Goal: Information Seeking & Learning: Learn about a topic

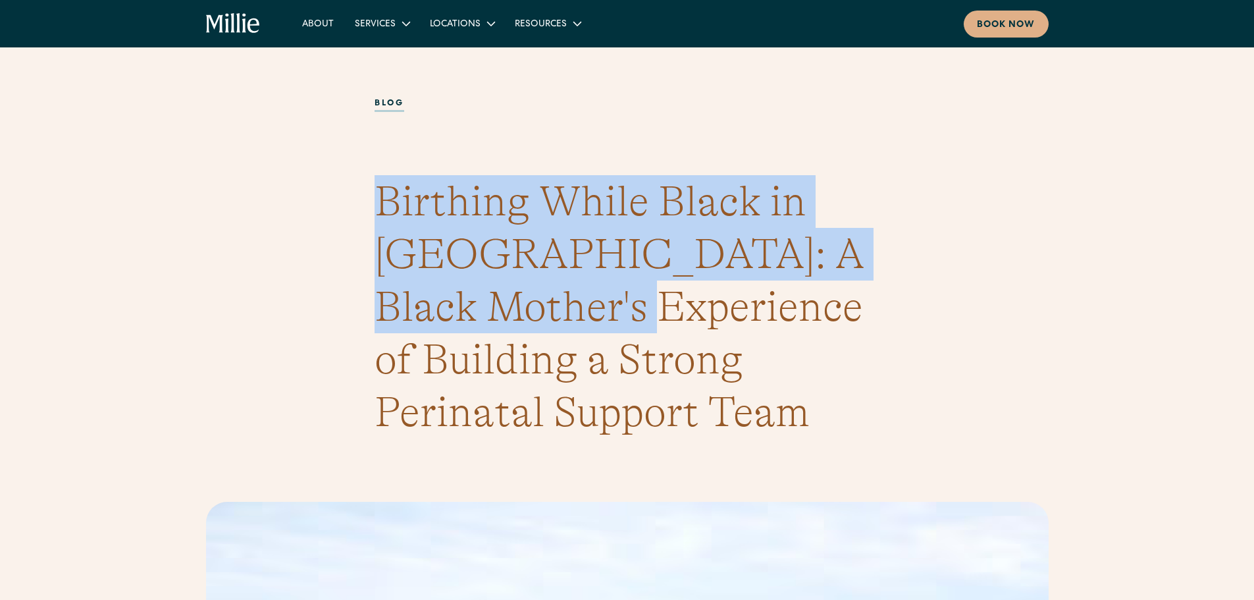
drag, startPoint x: 381, startPoint y: 201, endPoint x: 569, endPoint y: 280, distance: 204.0
click at [570, 282] on h1 "Birthing While Black in America: A Black Mother's Experience of Building a Stro…" at bounding box center [628, 306] width 506 height 263
copy h1 "Birthing While Black in America: A Black Mother's Experienc"
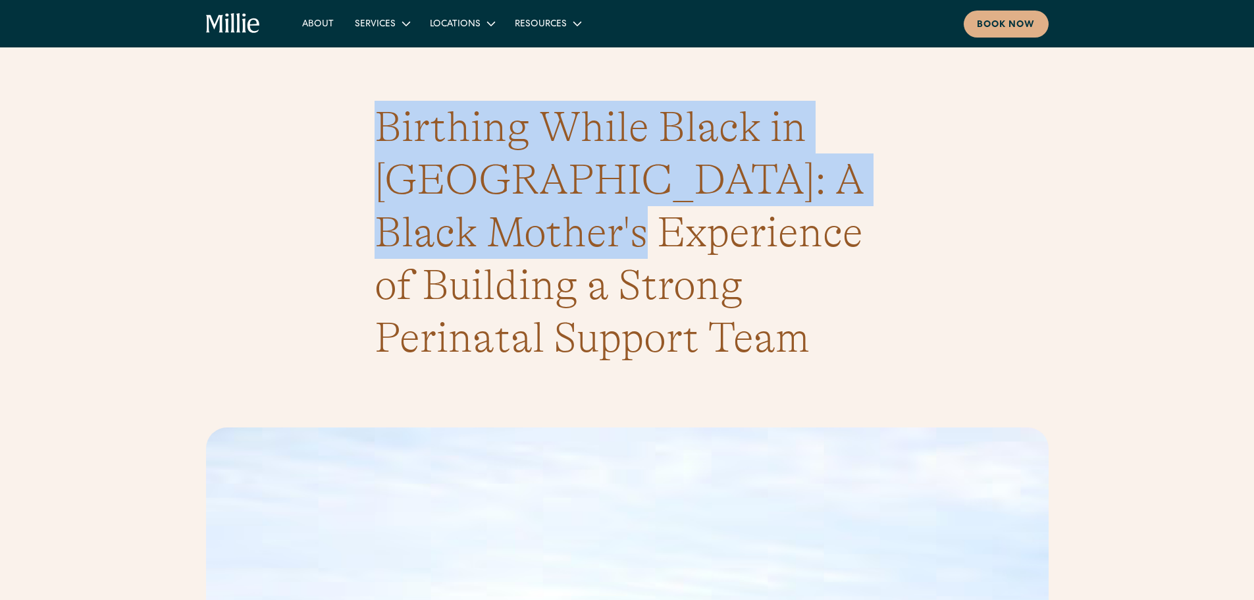
scroll to position [263, 0]
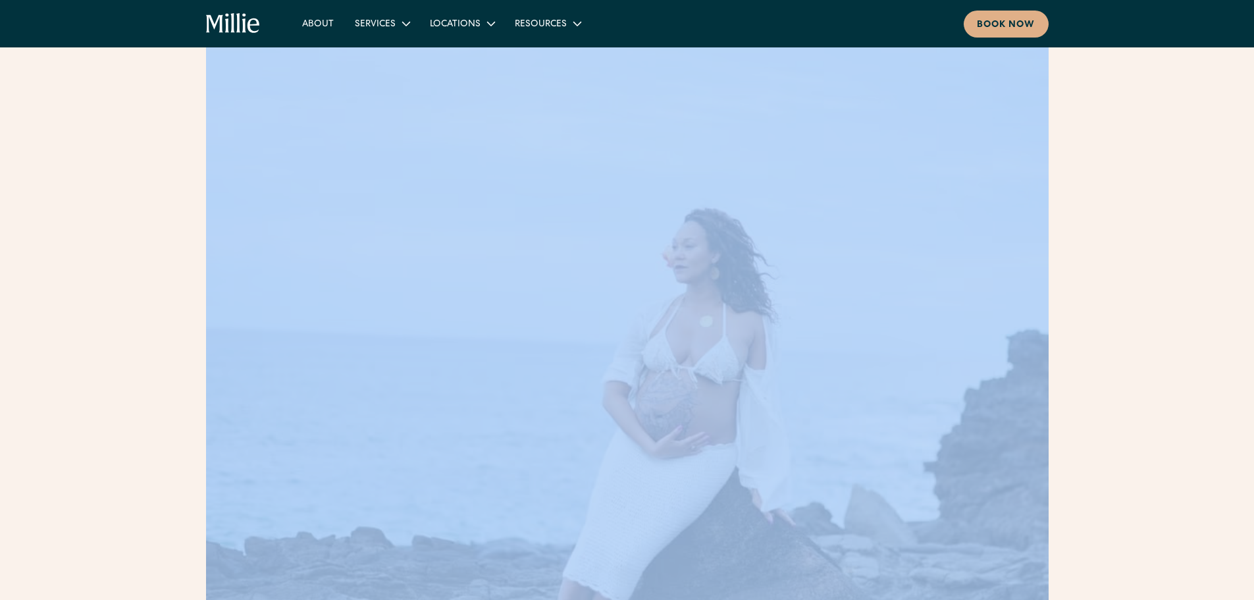
drag, startPoint x: 1254, startPoint y: 80, endPoint x: 1256, endPoint y: 568, distance: 487.9
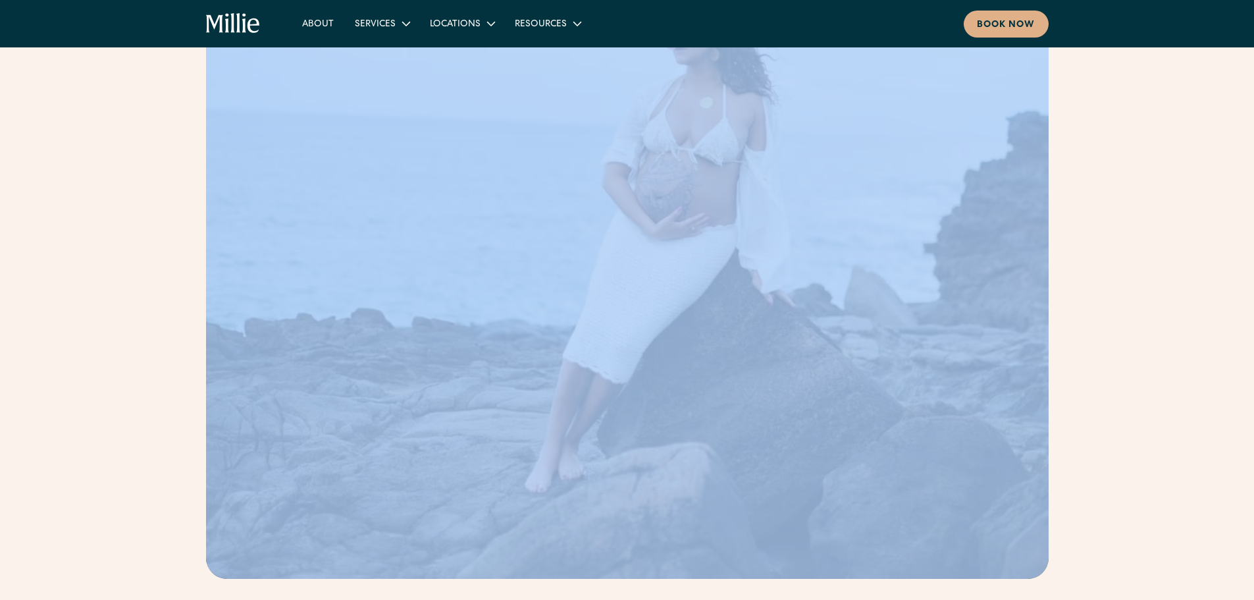
click at [1188, 199] on div at bounding box center [627, 157] width 1254 height 906
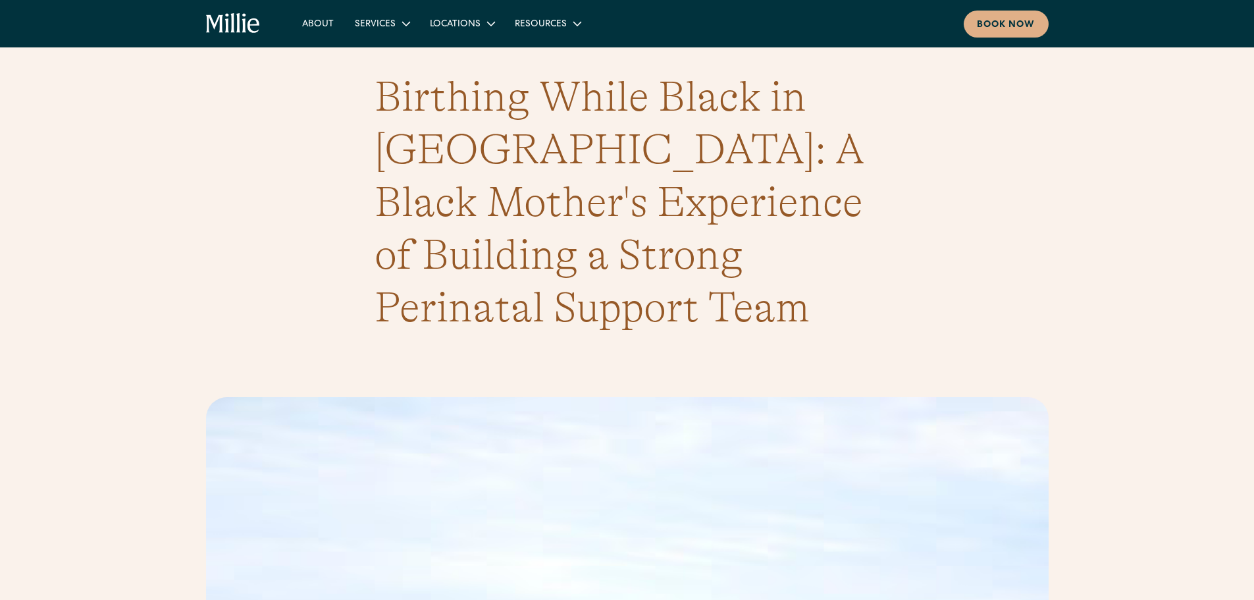
scroll to position [0, 0]
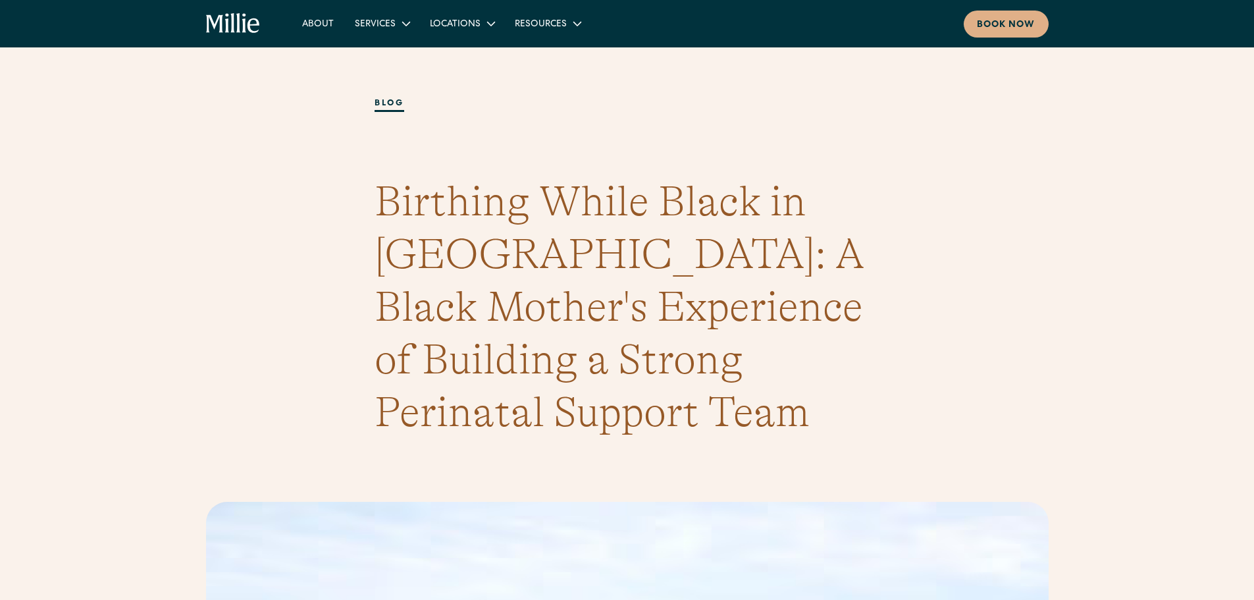
click at [396, 105] on link "blog" at bounding box center [390, 104] width 30 height 14
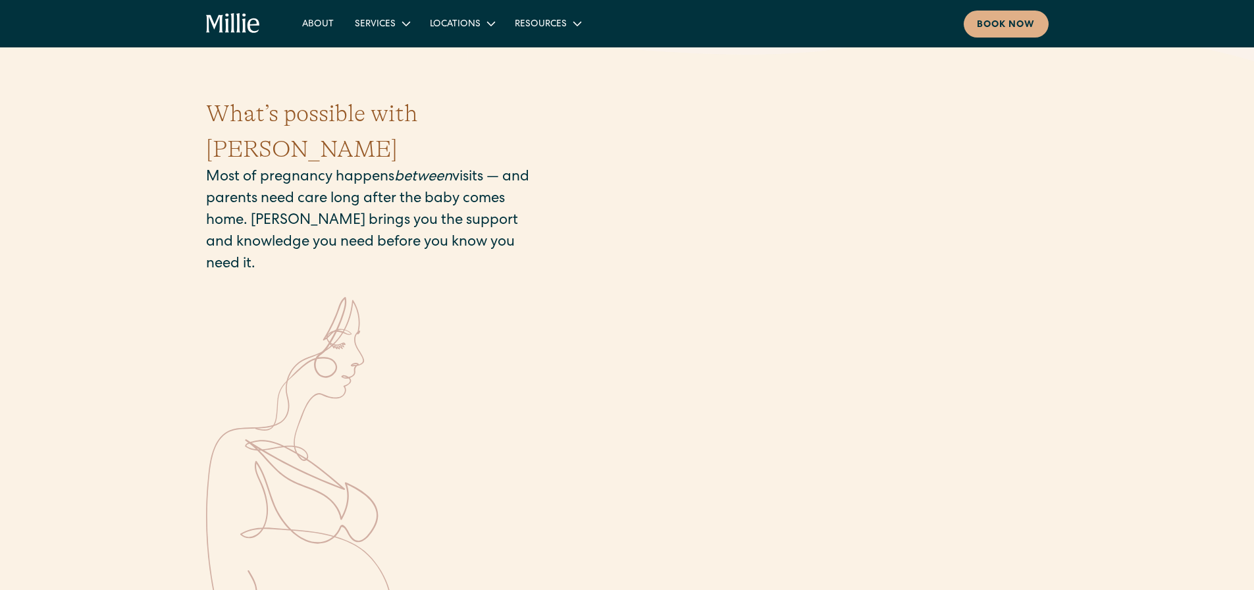
scroll to position [1580, 0]
